Goal: Task Accomplishment & Management: Complete application form

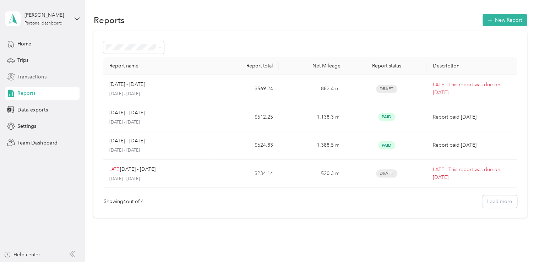
click at [41, 76] on span "Transactions" at bounding box center [31, 76] width 29 height 7
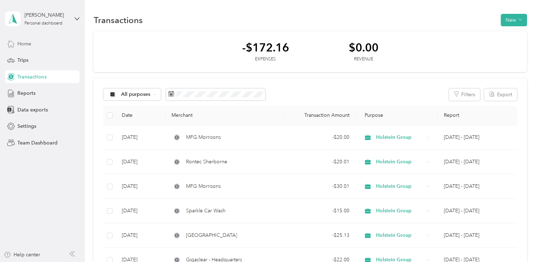
click at [26, 46] on span "Home" at bounding box center [24, 43] width 14 height 7
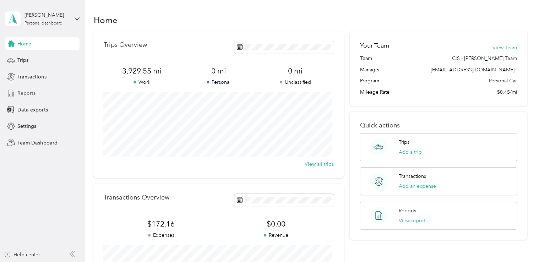
click at [29, 92] on span "Reports" at bounding box center [26, 92] width 18 height 7
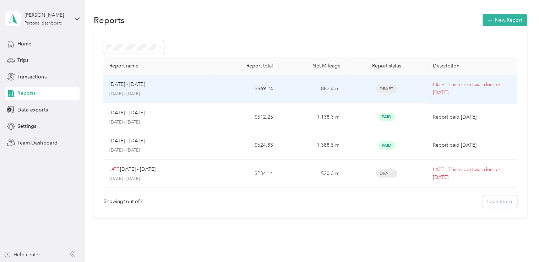
click at [442, 83] on p "LATE - This report was due on [DATE]" at bounding box center [472, 89] width 78 height 16
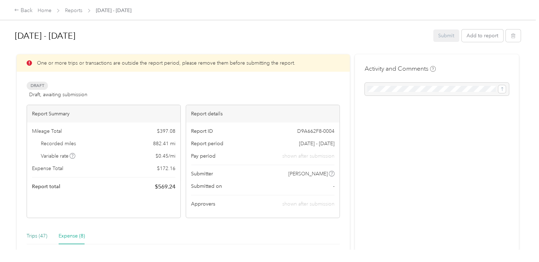
click at [32, 237] on div "Trips (47)" at bounding box center [37, 236] width 21 height 8
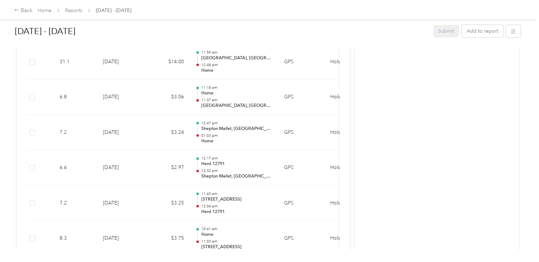
scroll to position [1558, 0]
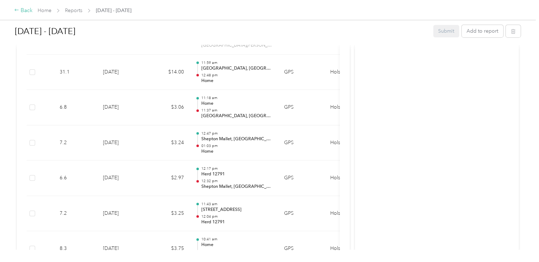
click at [26, 9] on div "Back" at bounding box center [23, 10] width 18 height 9
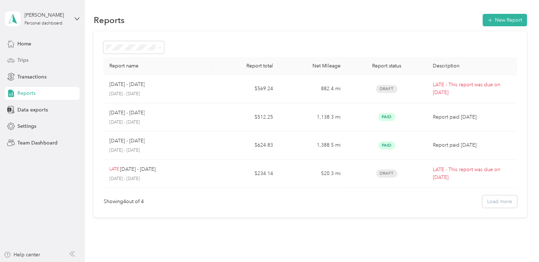
click at [21, 61] on span "Trips" at bounding box center [22, 59] width 11 height 7
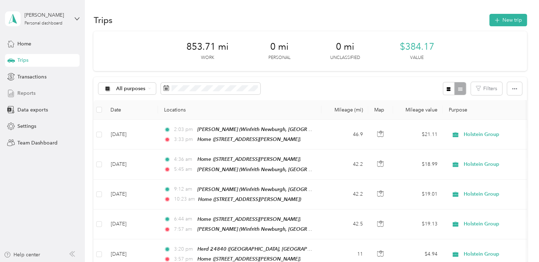
click at [26, 92] on span "Reports" at bounding box center [26, 92] width 18 height 7
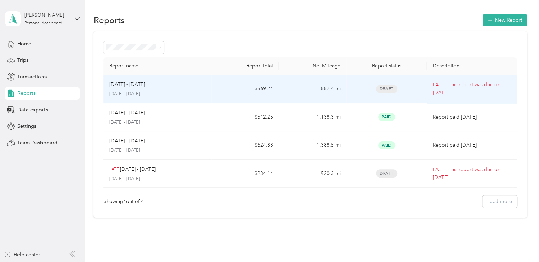
click at [384, 89] on span "Draft" at bounding box center [386, 89] width 21 height 8
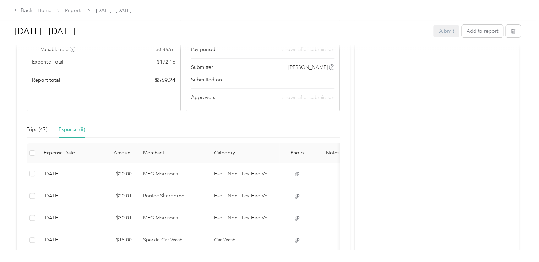
scroll to position [178, 0]
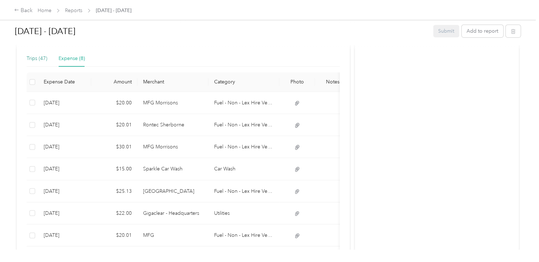
click at [35, 55] on div "Trips (47)" at bounding box center [37, 59] width 21 height 8
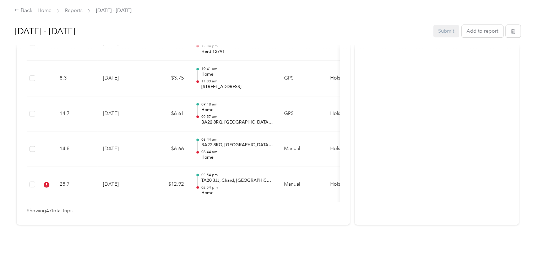
scroll to position [1735, 0]
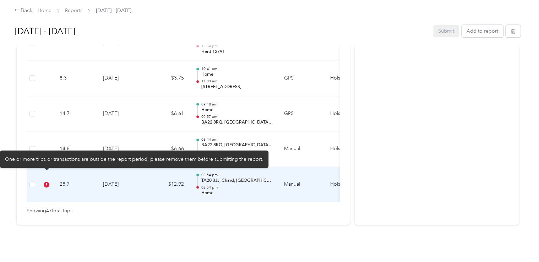
click at [47, 183] on icon at bounding box center [46, 185] width 1 height 4
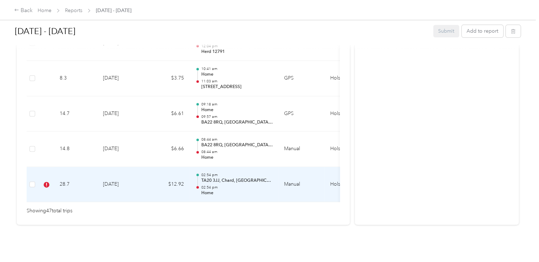
click at [237, 178] on p "TA20 3JJ, Chard, [GEOGRAPHIC_DATA]" at bounding box center [237, 181] width 72 height 6
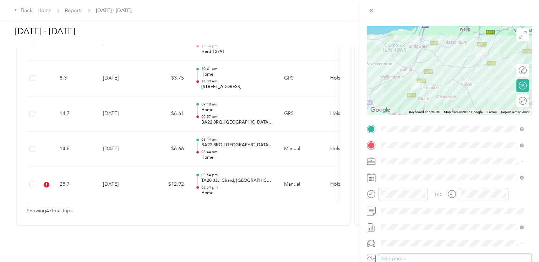
scroll to position [0, 0]
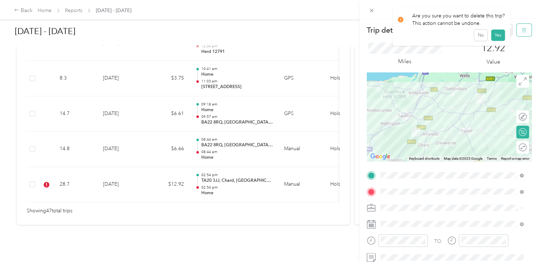
drag, startPoint x: 517, startPoint y: 31, endPoint x: 521, endPoint y: 32, distance: 4.3
click at [521, 32] on button "button" at bounding box center [524, 30] width 15 height 12
click at [479, 37] on button "No" at bounding box center [480, 38] width 13 height 11
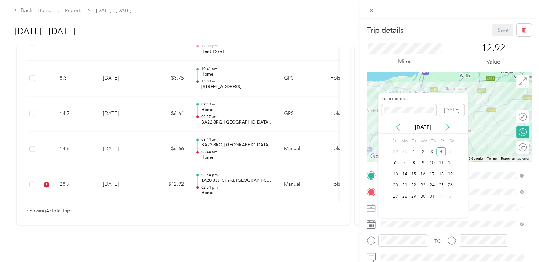
click at [445, 125] on icon at bounding box center [447, 127] width 7 height 7
click at [442, 152] on div "1" at bounding box center [440, 151] width 9 height 9
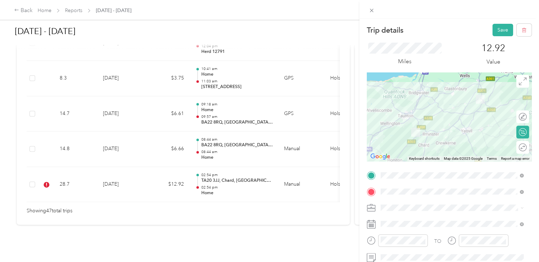
click at [26, 10] on div "Trip details Save This trip cannot be edited because it is either under review,…" at bounding box center [269, 131] width 539 height 262
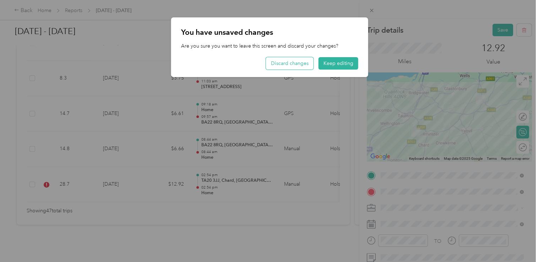
click at [287, 65] on button "Discard changes" at bounding box center [290, 63] width 48 height 12
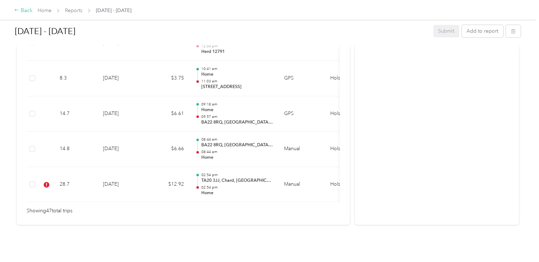
click at [23, 11] on div "Back" at bounding box center [23, 10] width 18 height 9
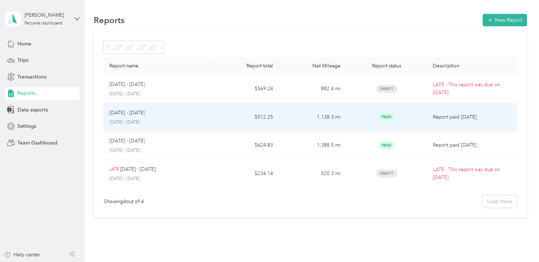
click at [127, 114] on p "[DATE] - [DATE]" at bounding box center [127, 113] width 36 height 8
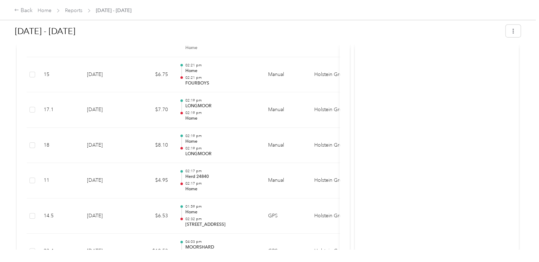
scroll to position [781, 0]
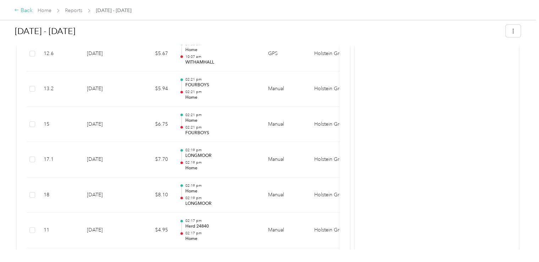
click at [25, 9] on div "Back" at bounding box center [23, 10] width 18 height 9
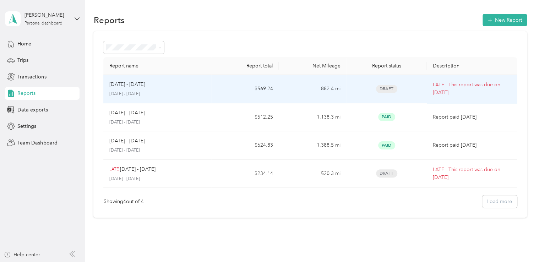
click at [384, 88] on span "Draft" at bounding box center [386, 89] width 21 height 8
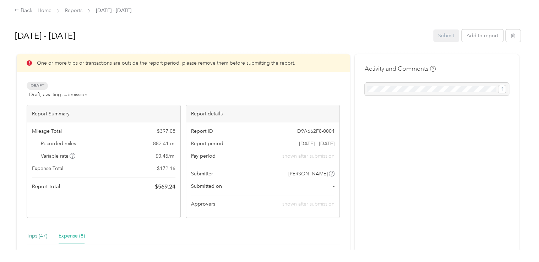
click at [35, 238] on div "Trips (47)" at bounding box center [37, 236] width 21 height 8
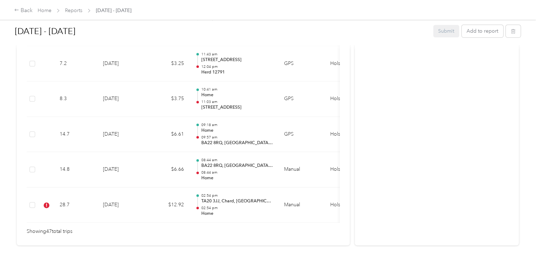
scroll to position [1735, 0]
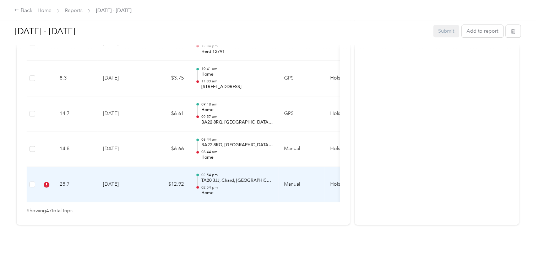
click at [223, 178] on p "TA20 3JJ, Chard, [GEOGRAPHIC_DATA]" at bounding box center [237, 181] width 72 height 6
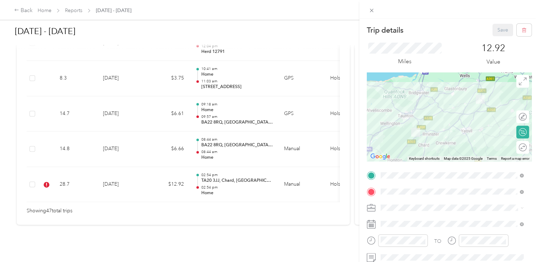
click at [369, 224] on icon at bounding box center [371, 224] width 9 height 9
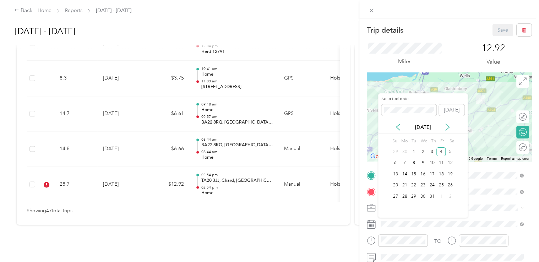
click at [450, 126] on icon at bounding box center [447, 127] width 7 height 7
click at [441, 151] on div "1" at bounding box center [440, 151] width 9 height 9
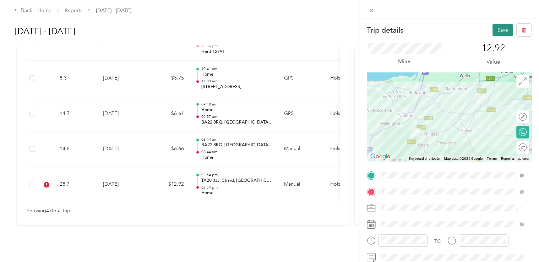
click at [494, 24] on button "Save" at bounding box center [503, 30] width 21 height 12
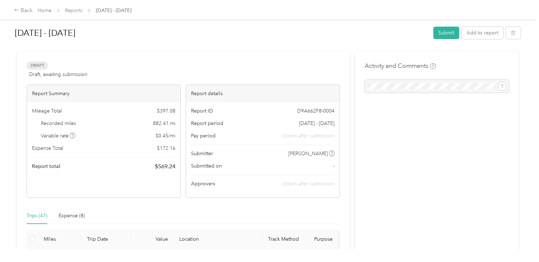
scroll to position [0, 0]
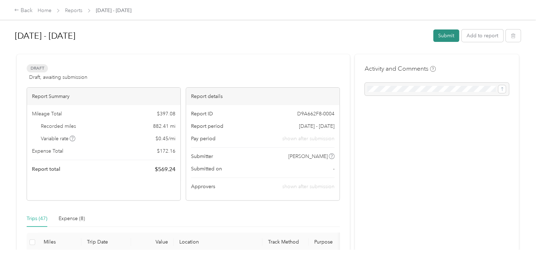
click at [446, 37] on button "Submit" at bounding box center [446, 35] width 26 height 12
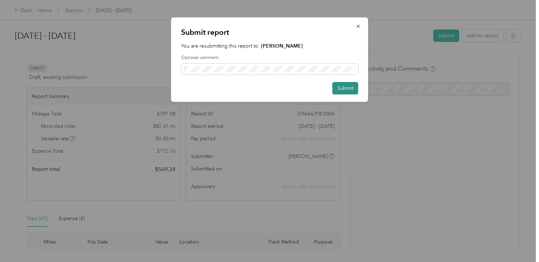
click at [351, 87] on button "Submit" at bounding box center [345, 88] width 26 height 12
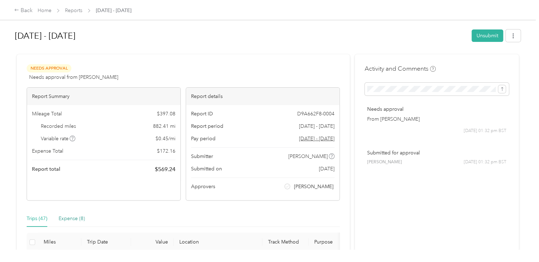
click at [73, 219] on div "Expense (8)" at bounding box center [72, 219] width 26 height 8
